Goal: Use online tool/utility

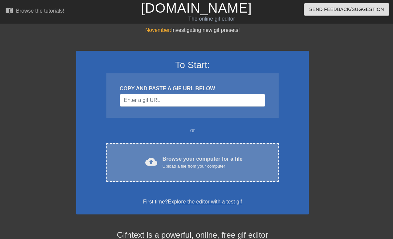
click at [177, 157] on div "Browse your computer for a file Upload a file from your computer" at bounding box center [202, 162] width 80 height 15
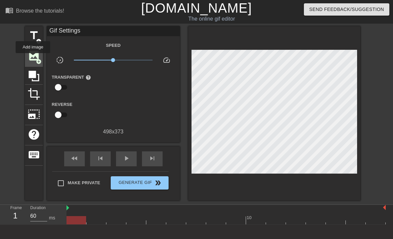
click at [33, 58] on span "image" at bounding box center [34, 55] width 13 height 13
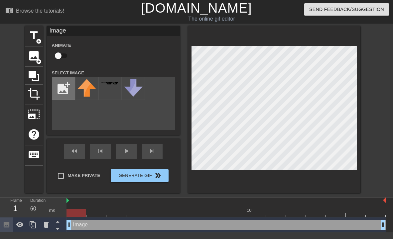
click at [63, 93] on input "file" at bounding box center [63, 88] width 23 height 23
type input "C:\fakepath\H.E.S. New Logo.png"
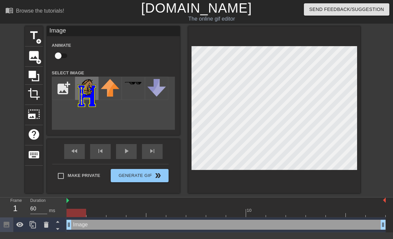
click at [90, 93] on img at bounding box center [86, 93] width 19 height 28
click at [315, 17] on div "menu_book Browse the tutorials! [DOMAIN_NAME] The online gif editor Send Feedba…" at bounding box center [196, 116] width 393 height 232
click at [153, 152] on div "skip_next" at bounding box center [152, 151] width 21 height 15
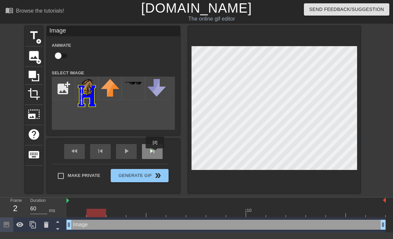
click at [155, 153] on div "skip_next" at bounding box center [152, 151] width 21 height 15
click at [158, 152] on div "skip_next" at bounding box center [152, 151] width 21 height 15
click at [159, 153] on div "skip_next" at bounding box center [152, 151] width 21 height 15
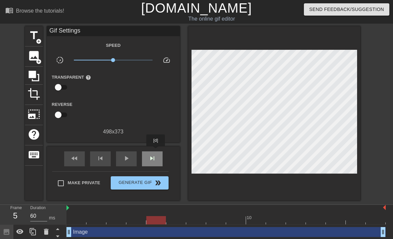
click at [156, 151] on div "skip_next" at bounding box center [152, 158] width 21 height 15
click at [151, 159] on span "skip_next" at bounding box center [152, 158] width 8 height 8
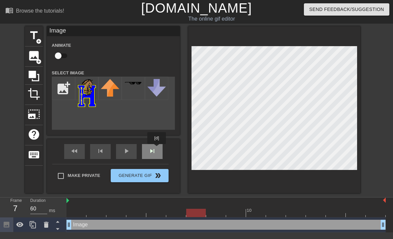
click at [157, 149] on div "fast_rewind skip_previous play_arrow skip_next" at bounding box center [113, 151] width 108 height 25
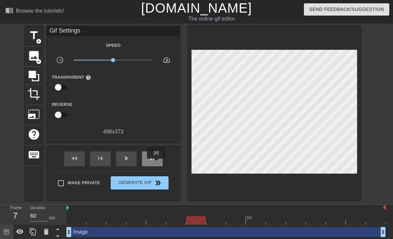
click at [157, 163] on div "skip_next" at bounding box center [152, 158] width 21 height 15
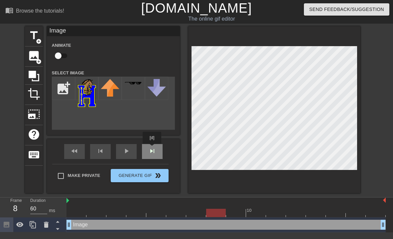
click at [152, 148] on div "fast_rewind skip_previous play_arrow skip_next" at bounding box center [113, 151] width 108 height 25
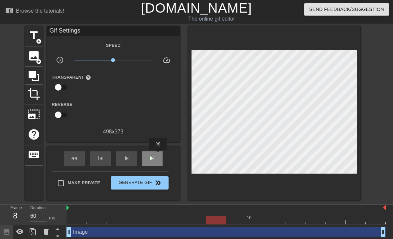
click at [157, 156] on div "skip_next" at bounding box center [152, 158] width 21 height 15
click at [154, 155] on span "skip_next" at bounding box center [152, 158] width 8 height 8
click at [152, 154] on span "skip_next" at bounding box center [152, 158] width 8 height 8
click at [157, 148] on div "fast_rewind skip_previous play_arrow skip_next" at bounding box center [113, 158] width 108 height 25
click at [158, 156] on div "skip_next" at bounding box center [152, 158] width 21 height 15
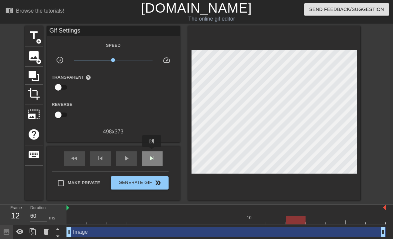
click at [152, 152] on div "skip_next" at bounding box center [152, 158] width 21 height 15
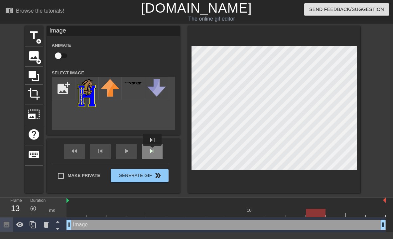
click at [153, 150] on div "fast_rewind skip_previous play_arrow skip_next" at bounding box center [113, 151] width 108 height 25
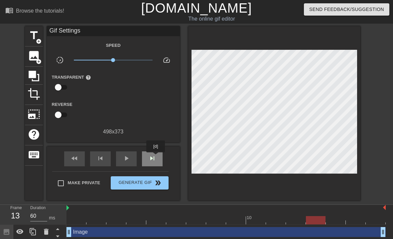
click at [156, 157] on div "skip_next" at bounding box center [152, 158] width 21 height 15
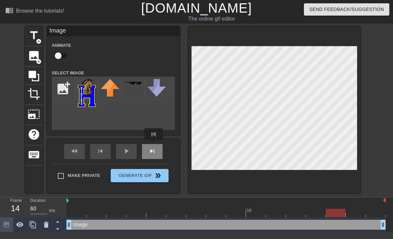
click at [153, 146] on div "fast_rewind skip_previous play_arrow skip_next" at bounding box center [113, 151] width 108 height 25
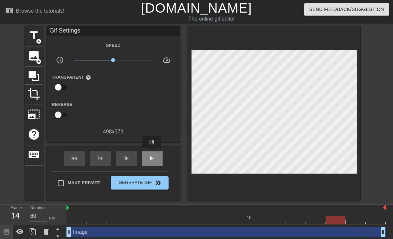
click at [152, 153] on div "skip_next" at bounding box center [152, 158] width 21 height 15
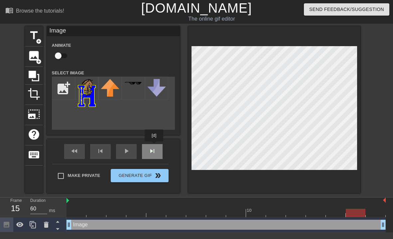
click at [154, 146] on div "fast_rewind skip_previous play_arrow skip_next" at bounding box center [113, 151] width 108 height 25
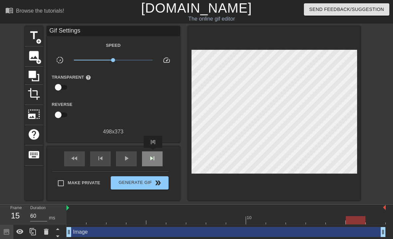
click at [153, 152] on div "skip_next" at bounding box center [152, 158] width 21 height 15
click at [152, 147] on div "fast_rewind skip_previous play_arrow skip_next" at bounding box center [113, 158] width 108 height 25
click at [149, 154] on div "skip_next" at bounding box center [152, 158] width 21 height 15
click at [150, 153] on div "skip_next" at bounding box center [152, 158] width 21 height 15
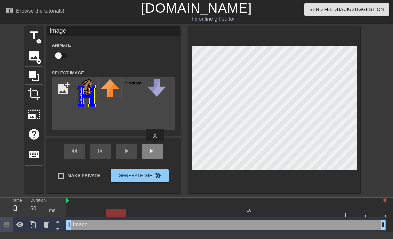
click at [155, 146] on div "Image Animate Select Image add_photo_alternate fast_rewind skip_previous play_a…" at bounding box center [113, 109] width 133 height 167
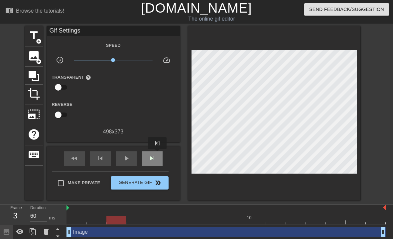
click at [158, 154] on div "skip_next" at bounding box center [152, 158] width 21 height 15
click at [151, 148] on div "fast_rewind skip_previous play_arrow skip_next" at bounding box center [113, 158] width 108 height 25
click at [160, 157] on div "skip_next" at bounding box center [152, 158] width 21 height 15
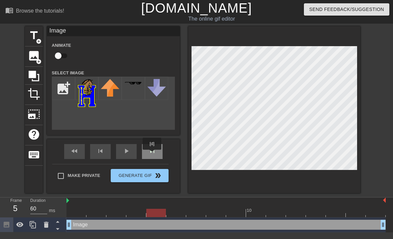
click at [153, 153] on div "skip_next" at bounding box center [152, 151] width 21 height 15
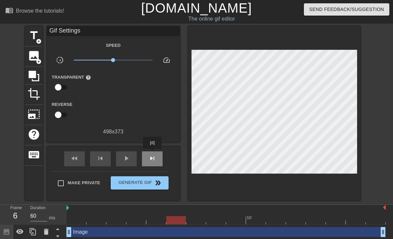
click at [153, 153] on div "skip_next" at bounding box center [152, 158] width 21 height 15
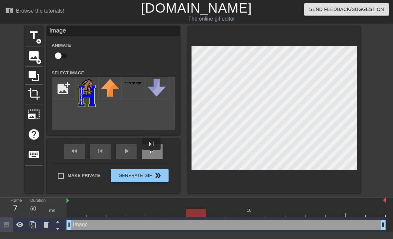
click at [152, 154] on span "skip_next" at bounding box center [152, 151] width 8 height 8
click at [154, 149] on div "fast_rewind skip_previous play_arrow skip_next" at bounding box center [113, 151] width 108 height 25
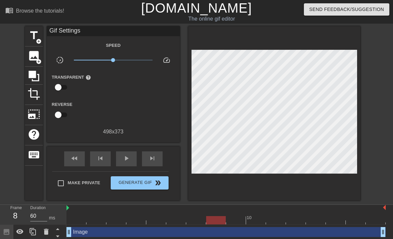
click at [154, 149] on div "fast_rewind skip_previous play_arrow skip_next" at bounding box center [113, 158] width 108 height 25
click at [152, 154] on div "skip_next" at bounding box center [152, 158] width 21 height 15
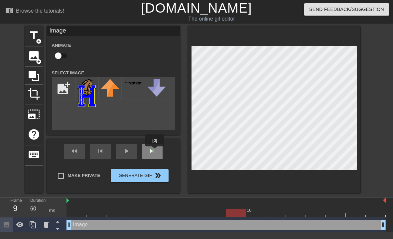
click at [155, 151] on div "fast_rewind skip_previous play_arrow skip_next" at bounding box center [113, 151] width 108 height 25
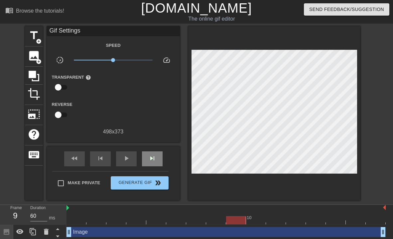
click at [155, 151] on div "fast_rewind skip_previous play_arrow skip_next" at bounding box center [113, 158] width 108 height 25
click at [154, 156] on span "skip_next" at bounding box center [152, 158] width 8 height 8
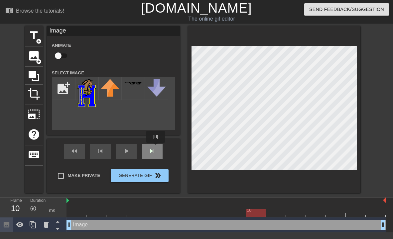
click at [156, 147] on div "fast_rewind skip_previous play_arrow skip_next" at bounding box center [113, 151] width 108 height 25
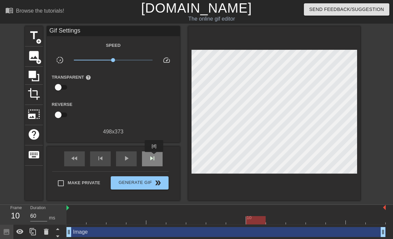
click at [154, 157] on span "skip_next" at bounding box center [152, 158] width 8 height 8
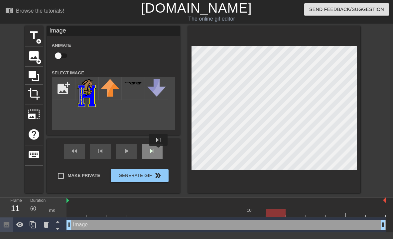
click at [156, 151] on div "skip_next" at bounding box center [152, 151] width 21 height 15
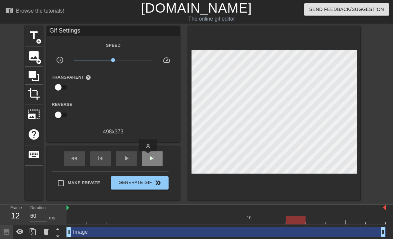
click at [148, 156] on div "skip_next" at bounding box center [152, 158] width 21 height 15
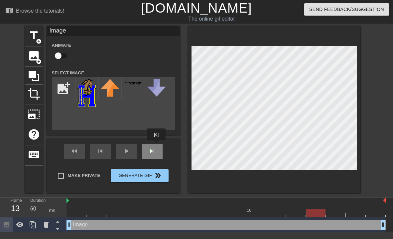
click at [157, 145] on div "Image Animate Select Image add_photo_alternate fast_rewind skip_previous play_a…" at bounding box center [113, 109] width 133 height 167
click at [149, 154] on div "skip_next" at bounding box center [152, 151] width 21 height 15
click at [154, 148] on div "fast_rewind skip_previous play_arrow skip_next" at bounding box center [113, 151] width 108 height 25
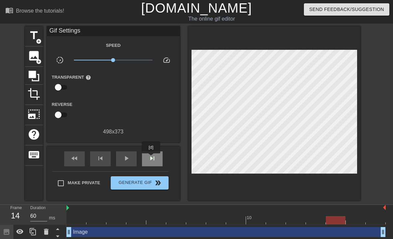
click at [151, 158] on span "skip_next" at bounding box center [152, 158] width 8 height 8
click at [155, 144] on div "Gif Settings Speed slow_motion_video x1.00 speed Transparent help Reverse 498 x…" at bounding box center [113, 113] width 133 height 174
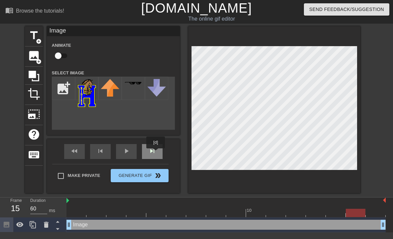
click at [156, 153] on div "skip_next" at bounding box center [152, 151] width 21 height 15
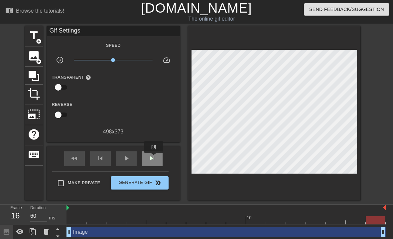
click at [154, 158] on span "skip_next" at bounding box center [152, 158] width 8 height 8
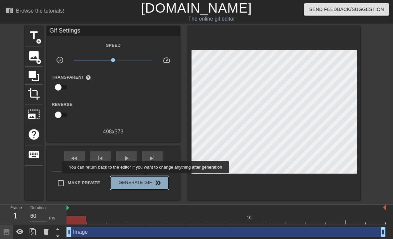
click at [150, 178] on button "Generate Gif double_arrow" at bounding box center [139, 182] width 57 height 13
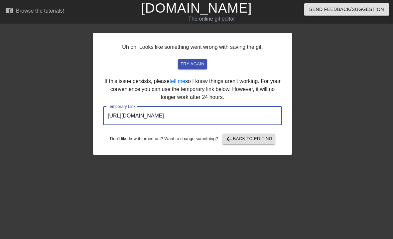
click at [214, 118] on input "[URL][DOMAIN_NAME]" at bounding box center [192, 116] width 179 height 19
